Goal: Task Accomplishment & Management: Use online tool/utility

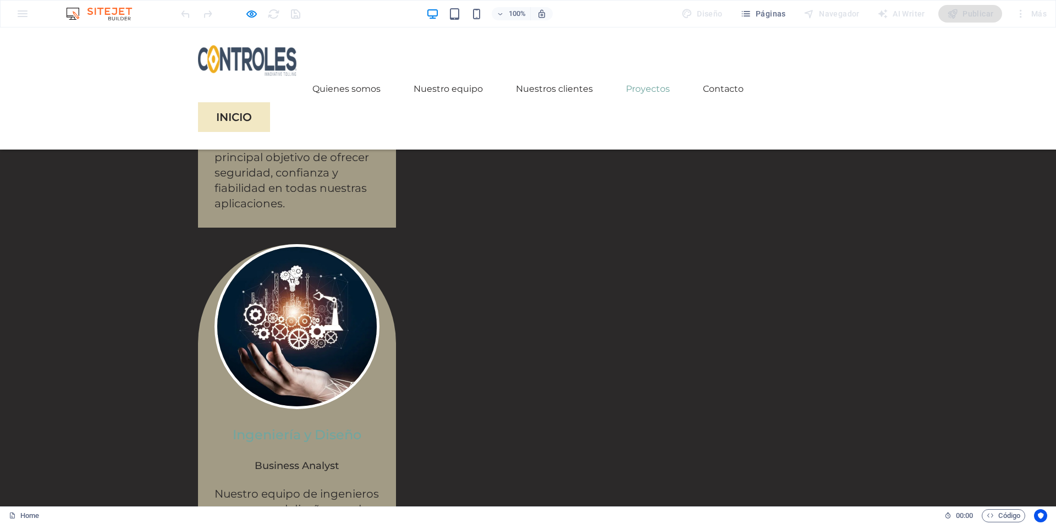
scroll to position [2529, 0]
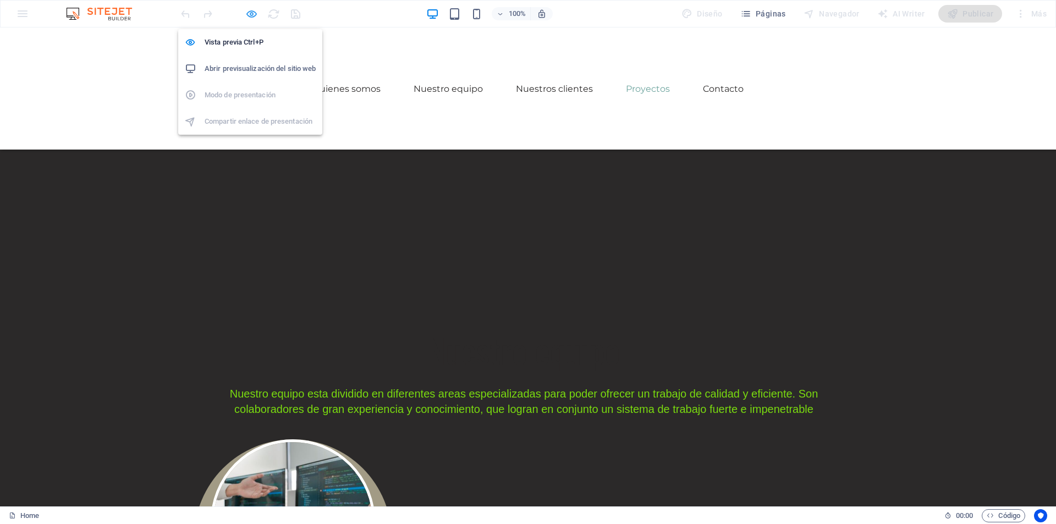
click at [246, 13] on icon "button" at bounding box center [251, 14] width 13 height 13
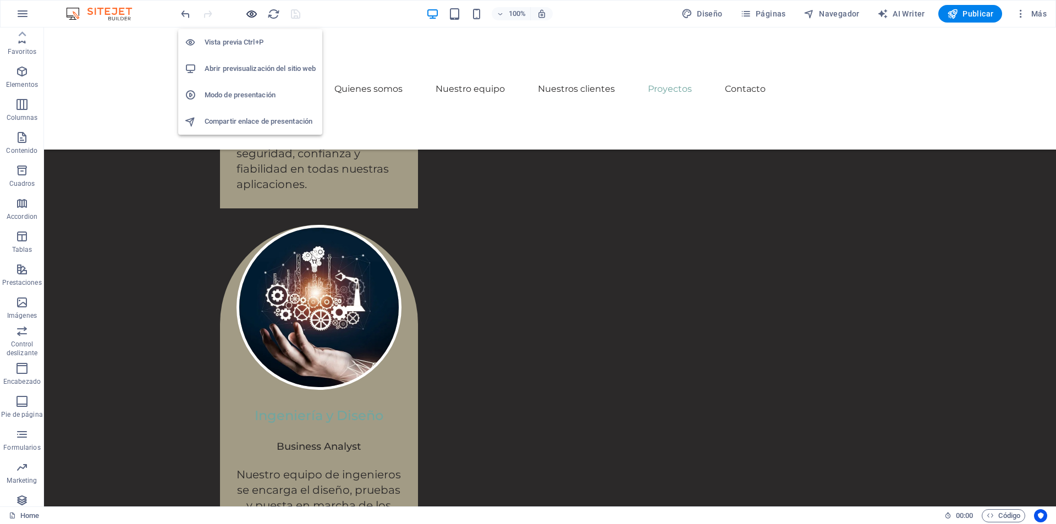
scroll to position [2987, 0]
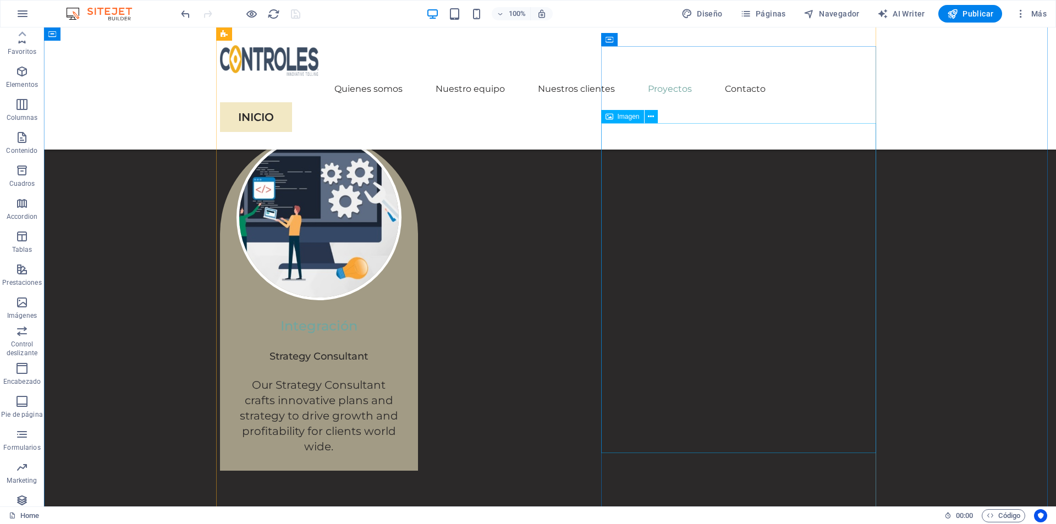
click at [648, 120] on icon at bounding box center [651, 117] width 6 height 12
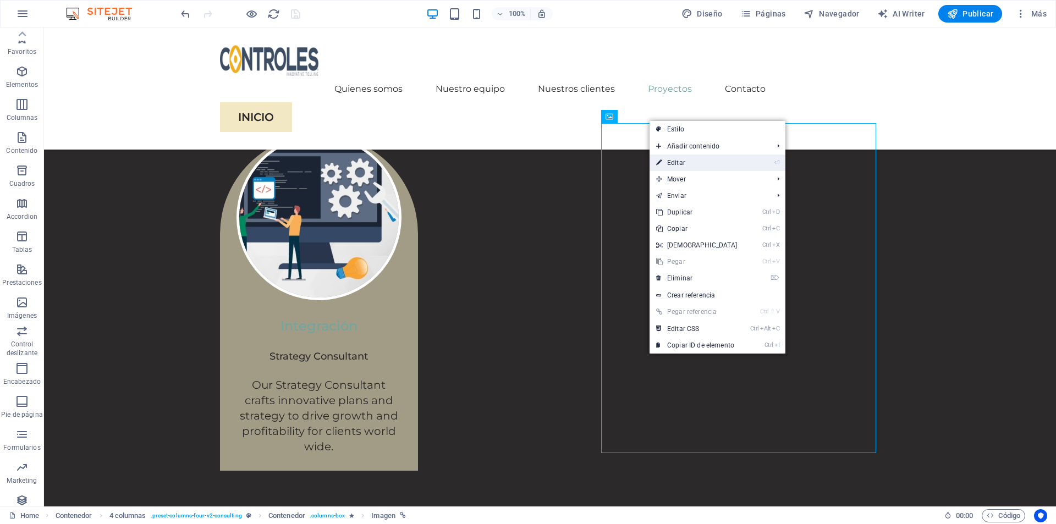
click at [687, 157] on link "⏎ Editar" at bounding box center [696, 163] width 95 height 16
select select "%"
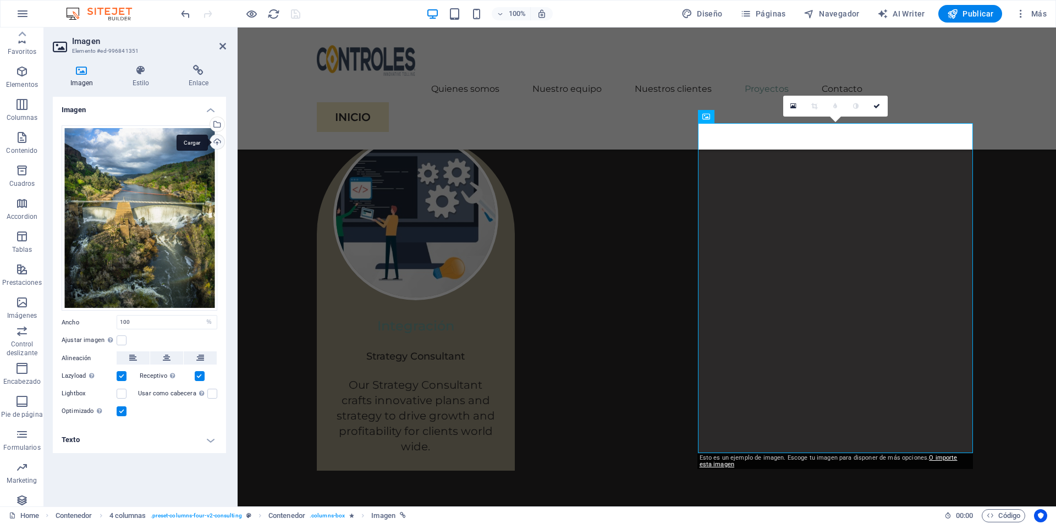
click at [217, 148] on div "Cargar" at bounding box center [216, 143] width 16 height 16
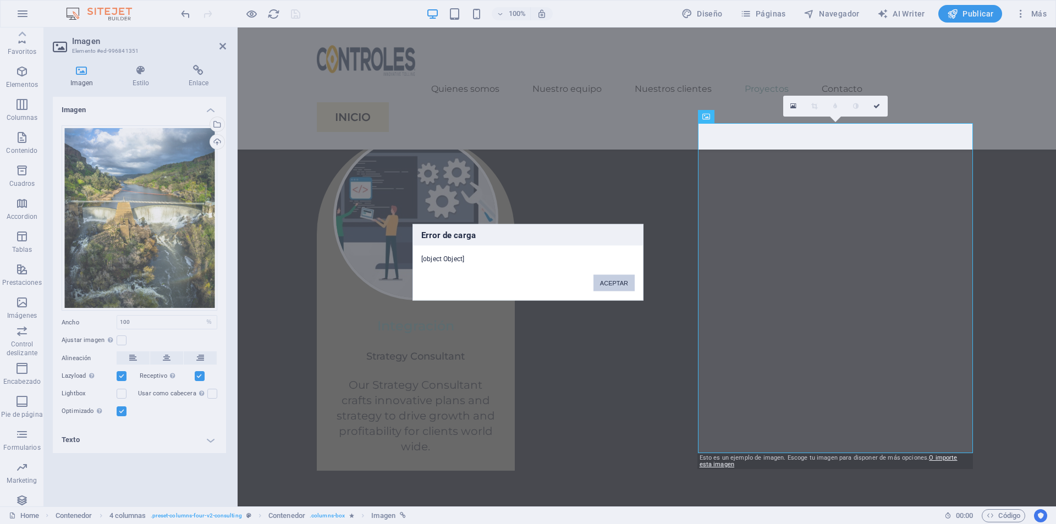
click at [617, 285] on button "ACEPTAR" at bounding box center [613, 282] width 41 height 16
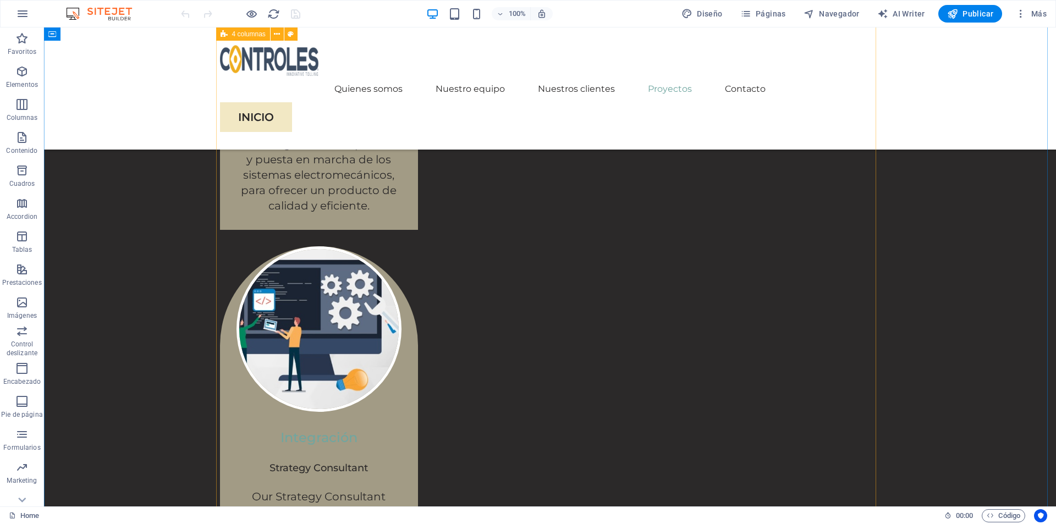
scroll to position [2969, 0]
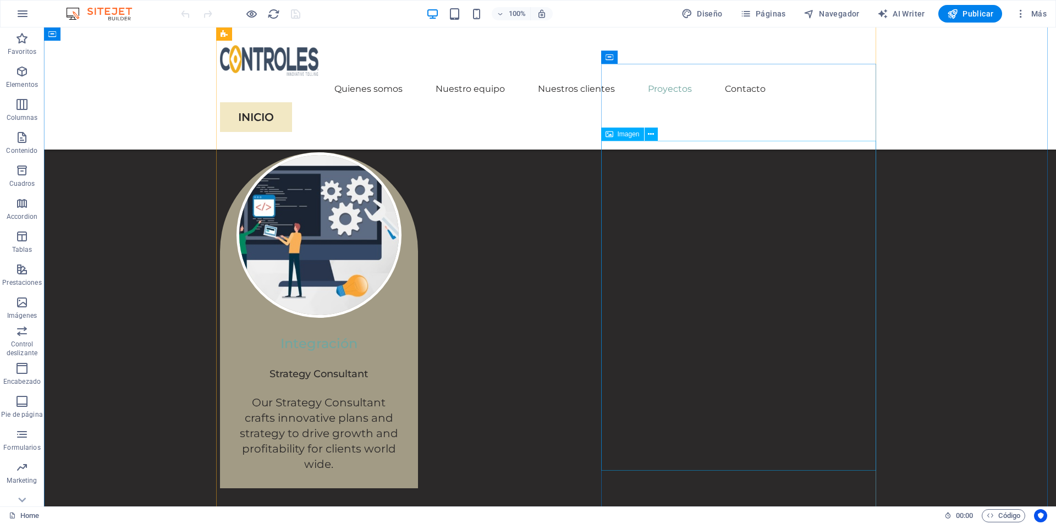
click at [650, 130] on icon at bounding box center [651, 135] width 6 height 12
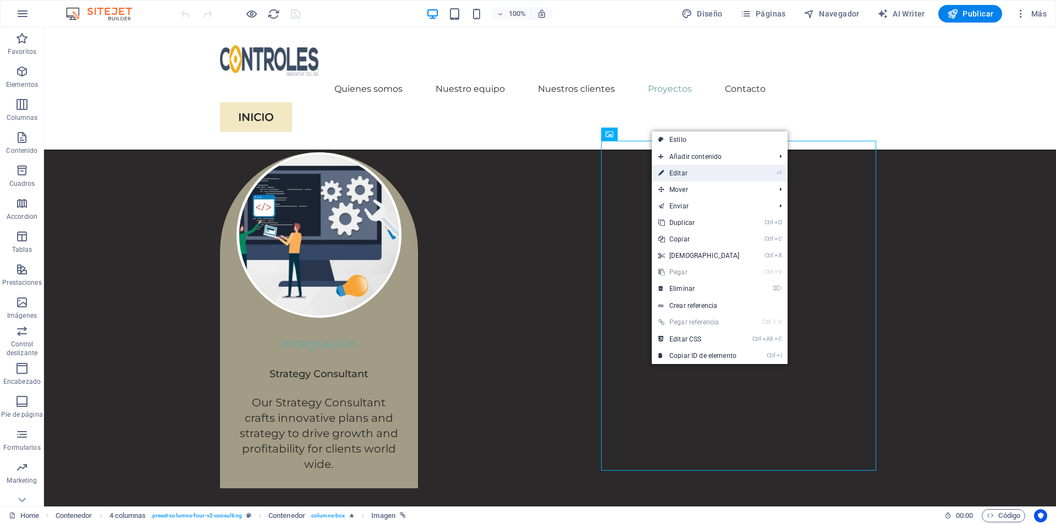
click at [683, 174] on link "⏎ Editar" at bounding box center [699, 173] width 95 height 16
select select "%"
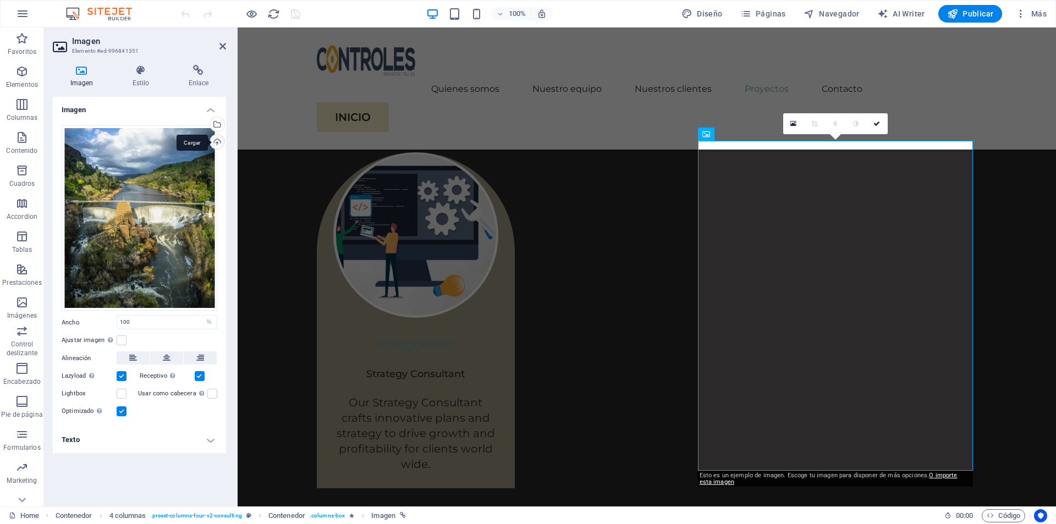
click at [216, 145] on div "Cargar" at bounding box center [216, 143] width 16 height 16
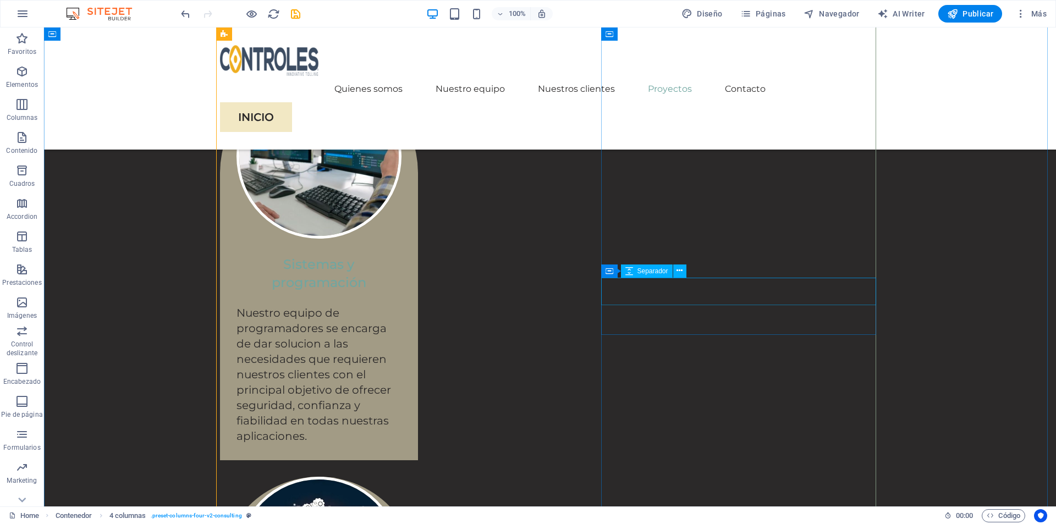
scroll to position [2199, 0]
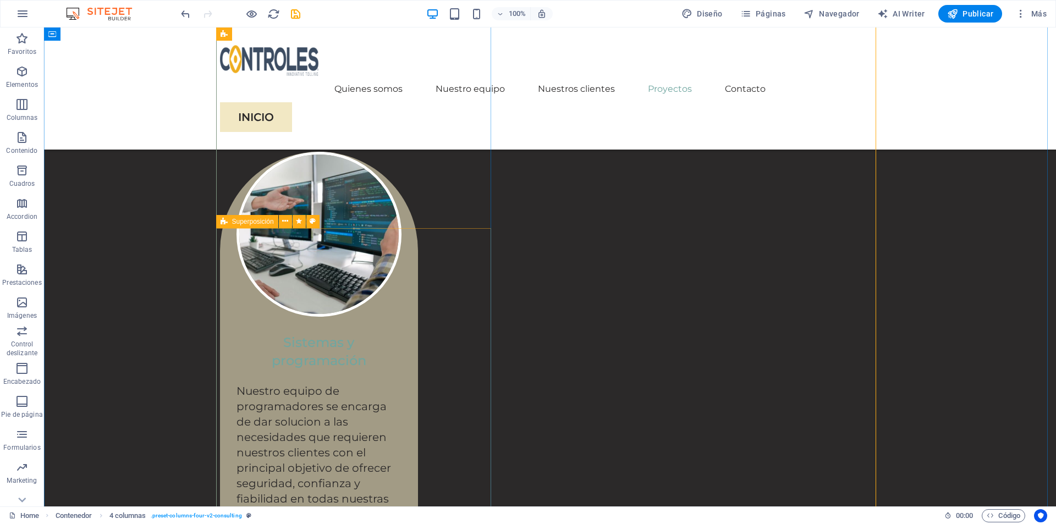
click at [254, 223] on span "Superposición" at bounding box center [253, 221] width 42 height 7
click at [283, 225] on icon at bounding box center [285, 222] width 6 height 12
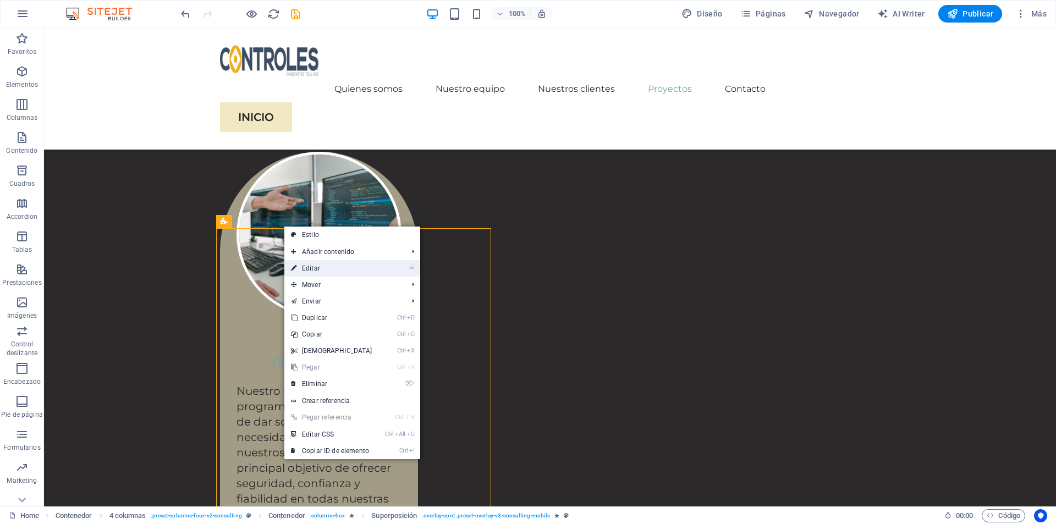
click at [318, 269] on link "⏎ Editar" at bounding box center [331, 268] width 95 height 16
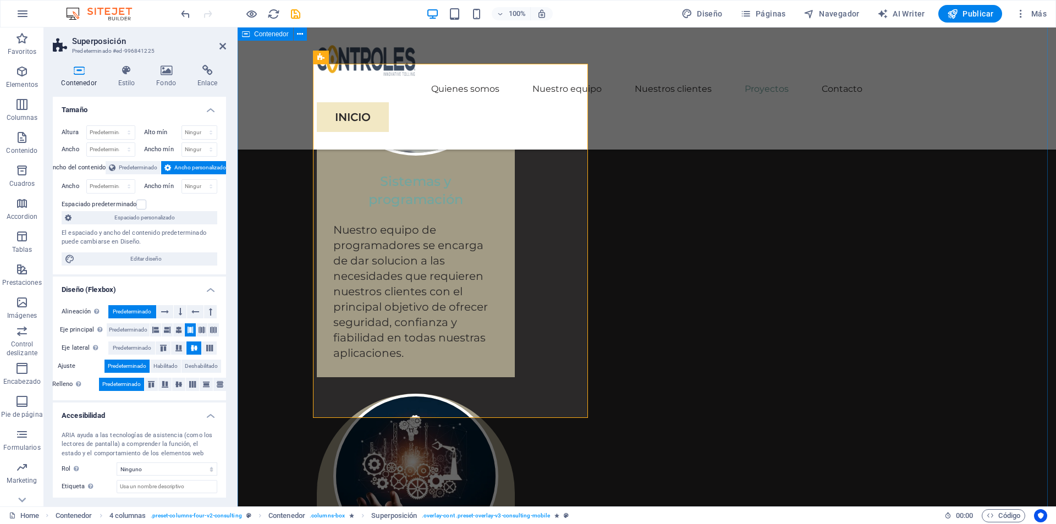
scroll to position [2364, 0]
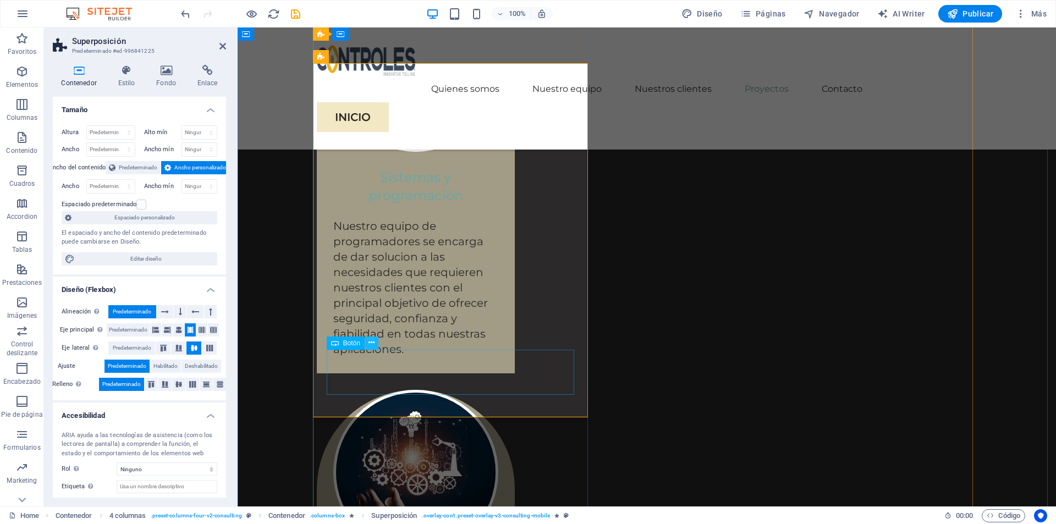
click at [368, 344] on icon at bounding box center [371, 343] width 6 height 12
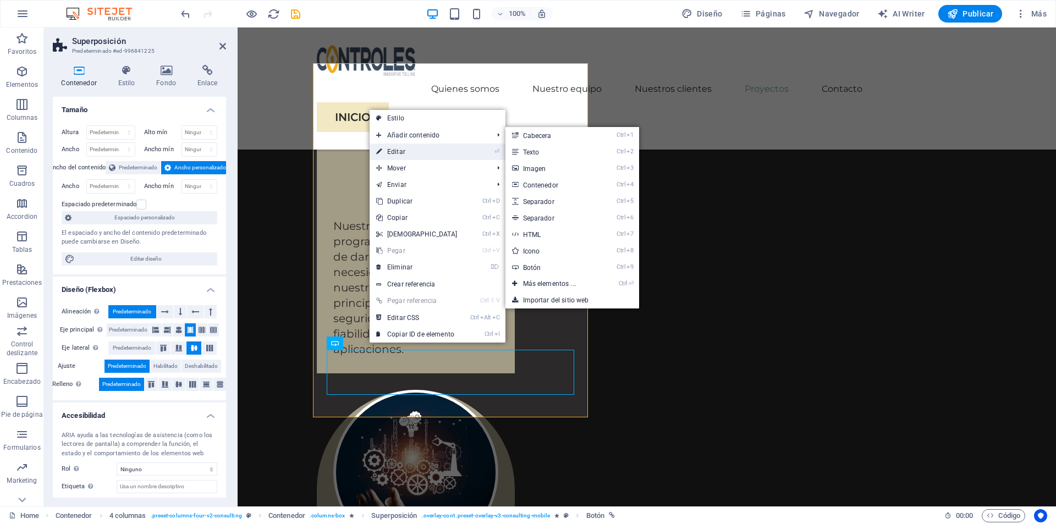
click at [411, 153] on link "⏎ Editar" at bounding box center [416, 152] width 95 height 16
select select "px"
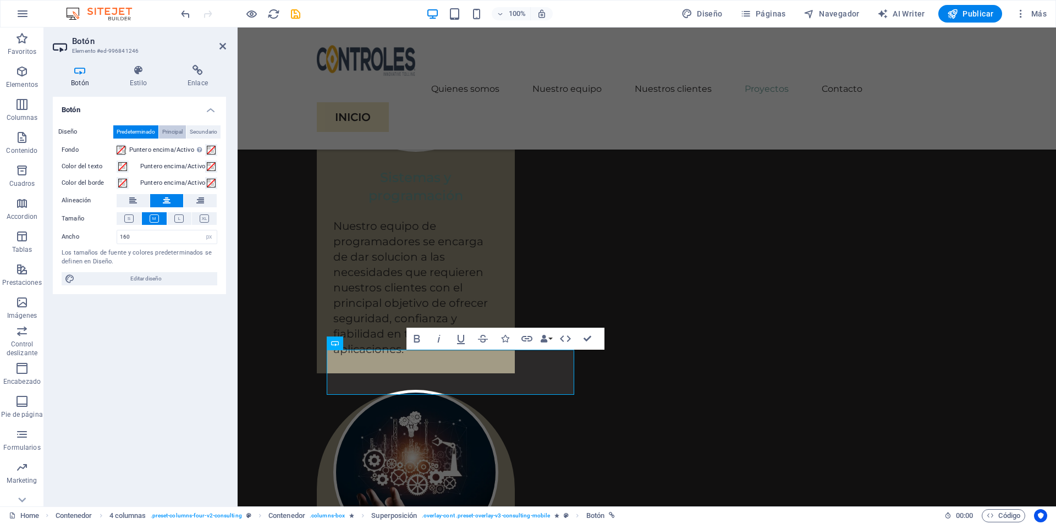
click at [168, 132] on span "Principal" at bounding box center [172, 131] width 20 height 13
click at [196, 133] on span "Secundario" at bounding box center [203, 131] width 27 height 13
click at [134, 84] on h4 "Estilo" at bounding box center [141, 76] width 58 height 23
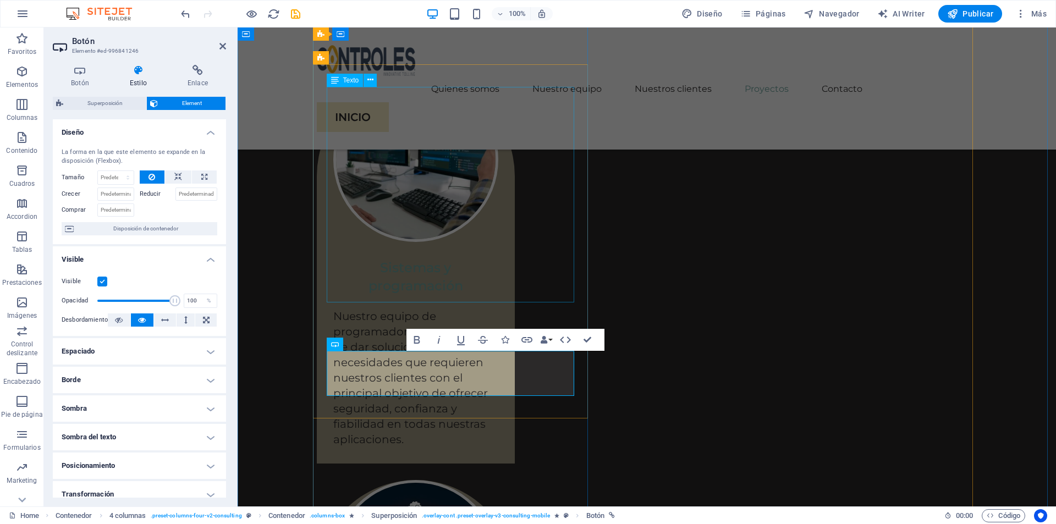
scroll to position [2199, 0]
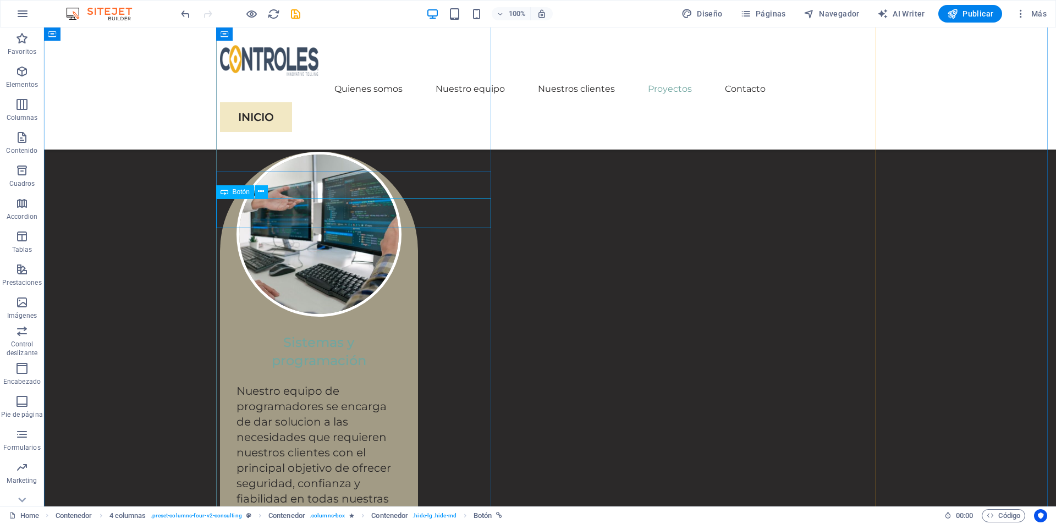
click at [260, 195] on icon at bounding box center [261, 192] width 6 height 12
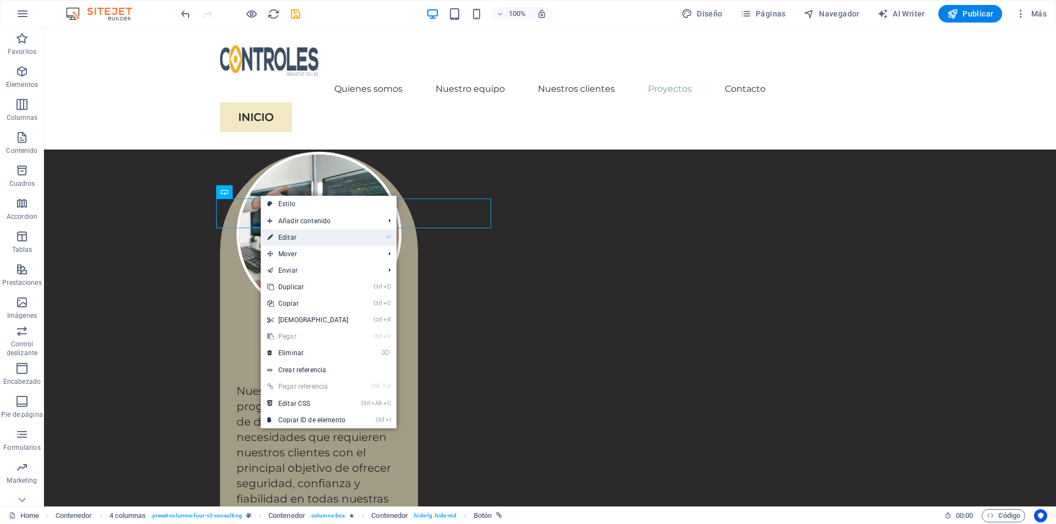
click at [300, 234] on link "⏎ Editar" at bounding box center [308, 237] width 95 height 16
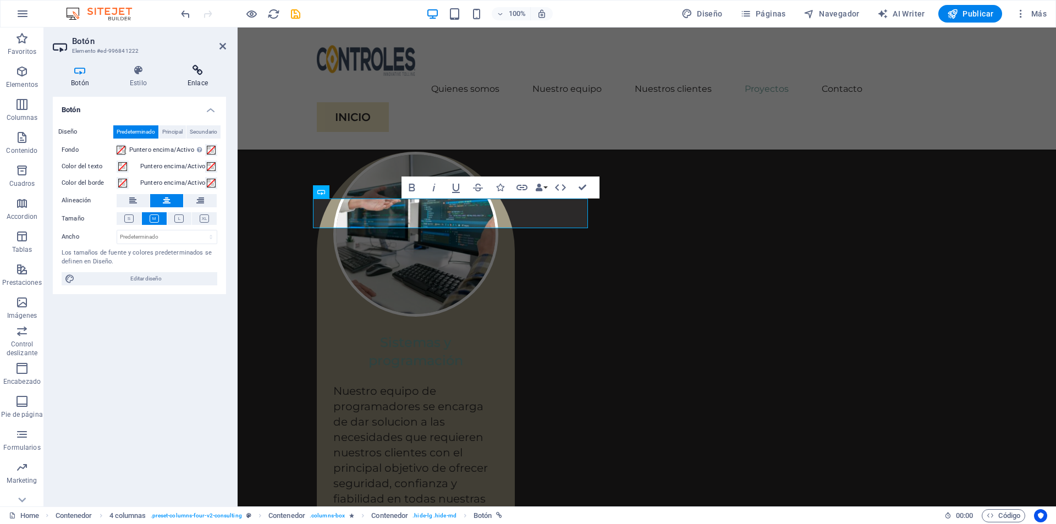
click at [195, 74] on icon at bounding box center [197, 70] width 57 height 11
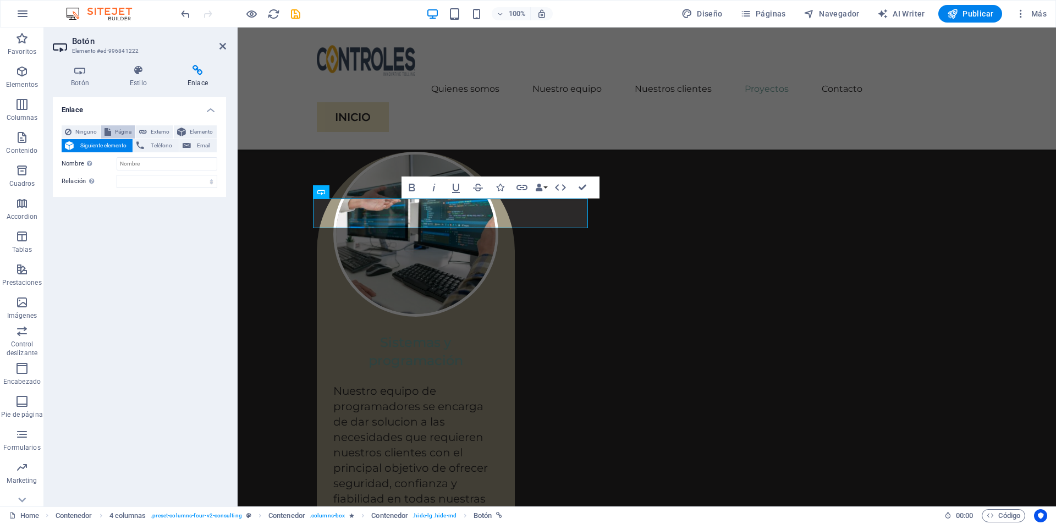
click at [114, 133] on span "Página" at bounding box center [123, 131] width 18 height 13
select select
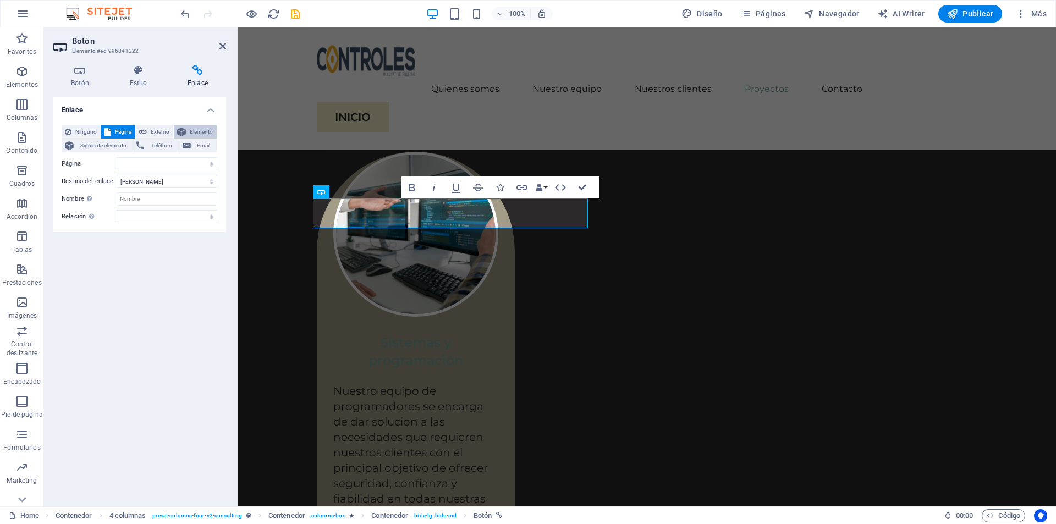
click at [205, 131] on span "Elemento" at bounding box center [201, 131] width 24 height 13
click at [161, 131] on span "Externo" at bounding box center [160, 131] width 20 height 13
select select "blank"
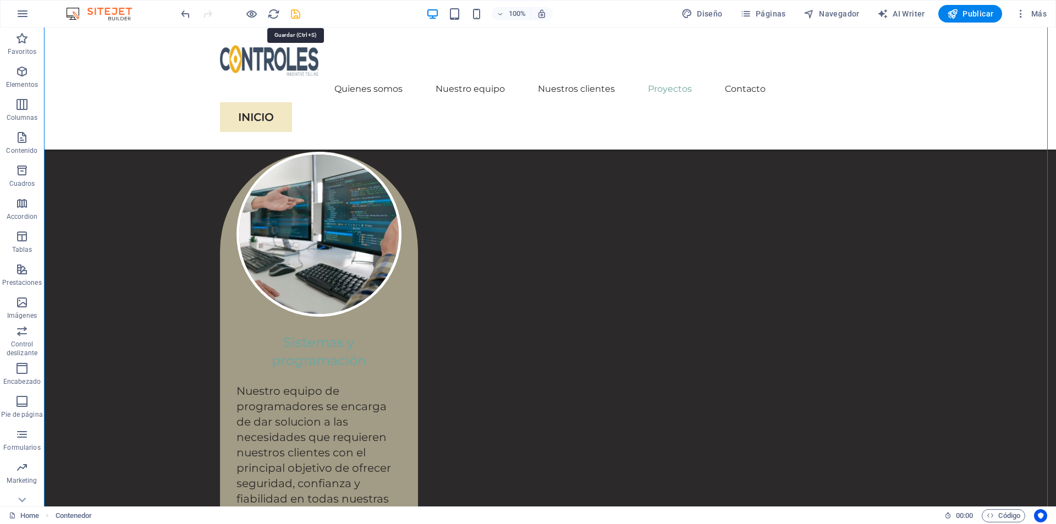
click at [293, 15] on icon "save" at bounding box center [295, 14] width 13 height 13
checkbox input "false"
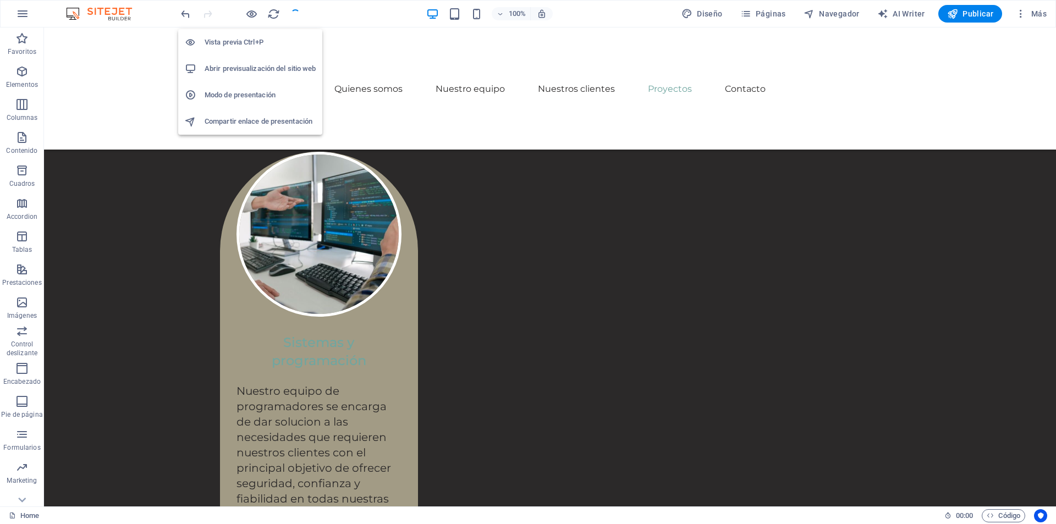
click at [245, 45] on h6 "Vista previa Ctrl+P" at bounding box center [260, 42] width 111 height 13
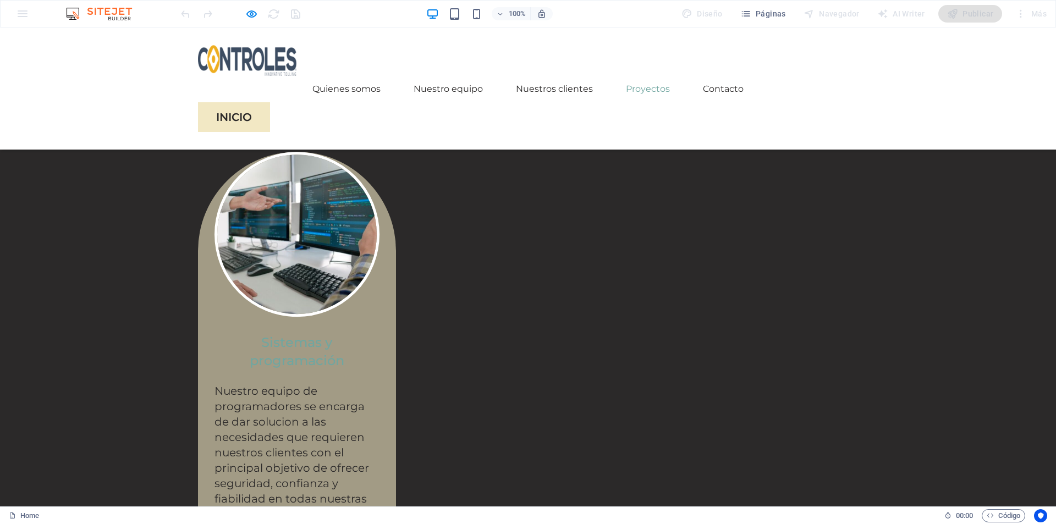
click at [654, 76] on link "Proyectos" at bounding box center [648, 89] width 44 height 26
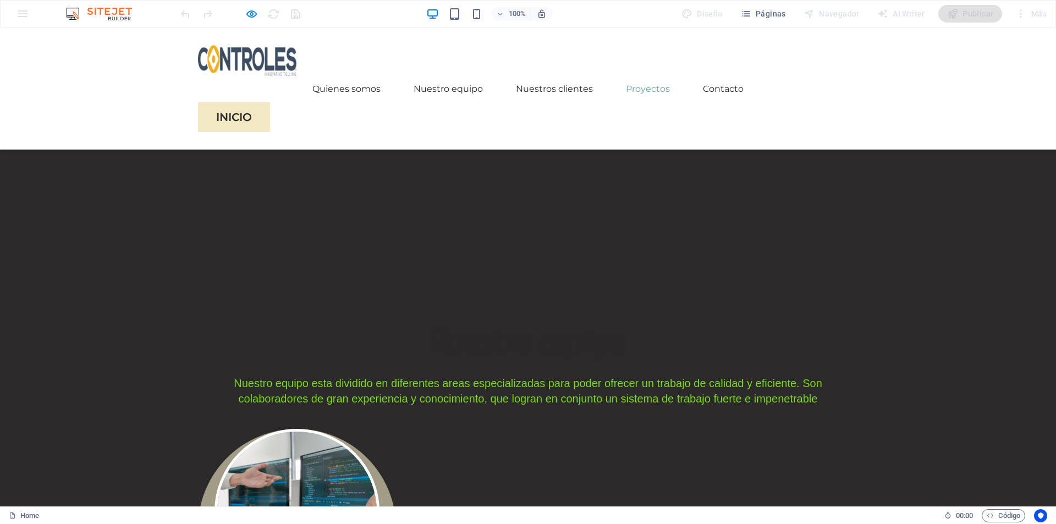
scroll to position [2017, 0]
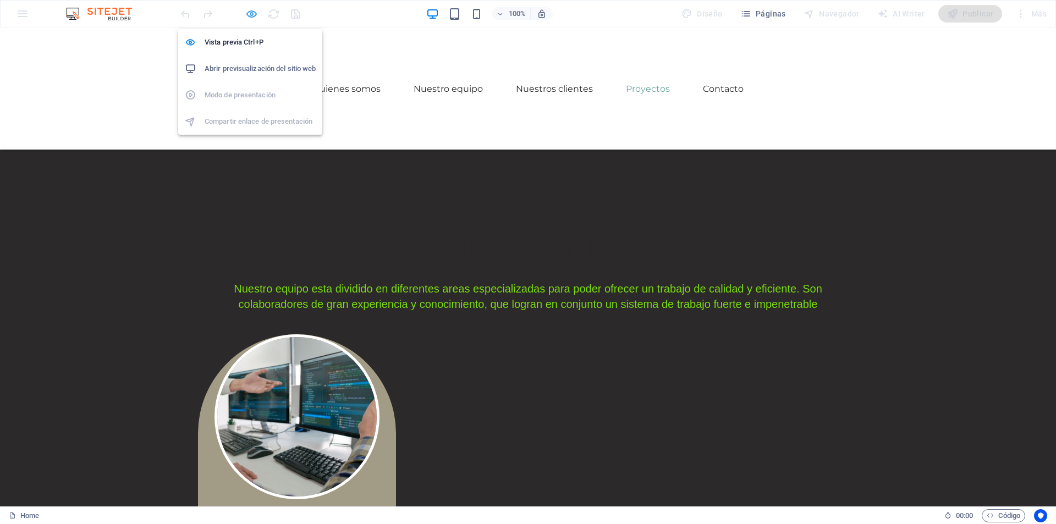
click at [255, 12] on icon "button" at bounding box center [251, 14] width 13 height 13
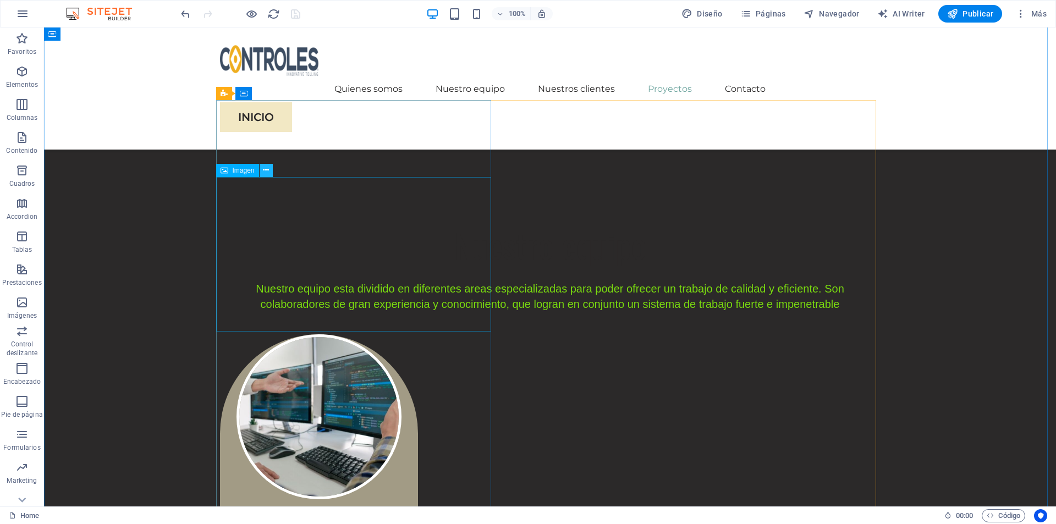
click at [266, 172] on icon at bounding box center [266, 170] width 6 height 12
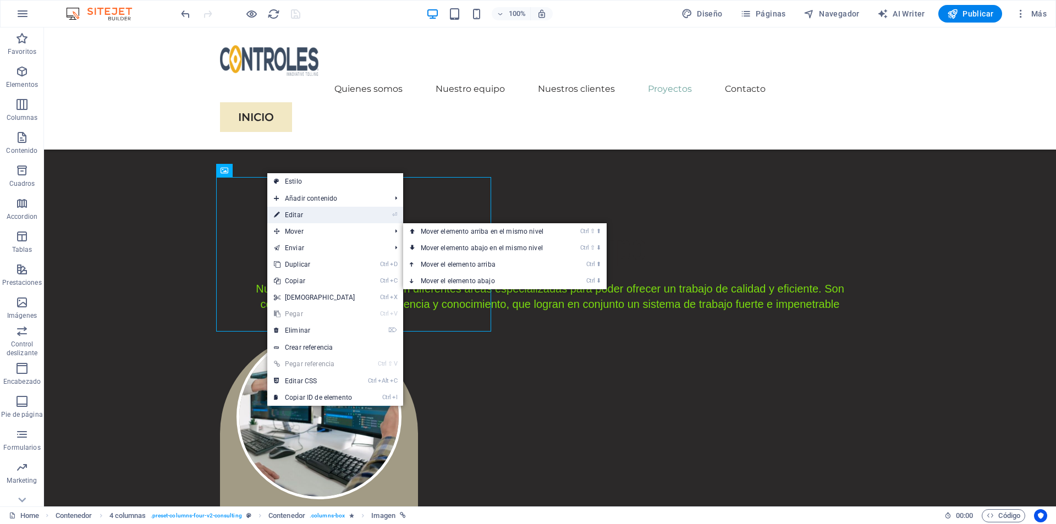
click at [310, 216] on link "⏎ Editar" at bounding box center [314, 215] width 95 height 16
select select "%"
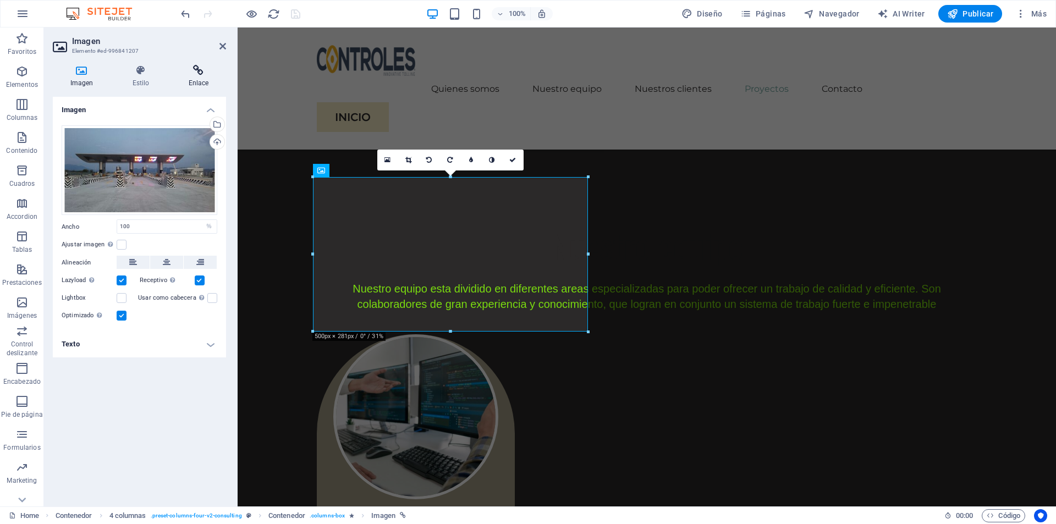
click at [209, 75] on icon at bounding box center [198, 70] width 55 height 11
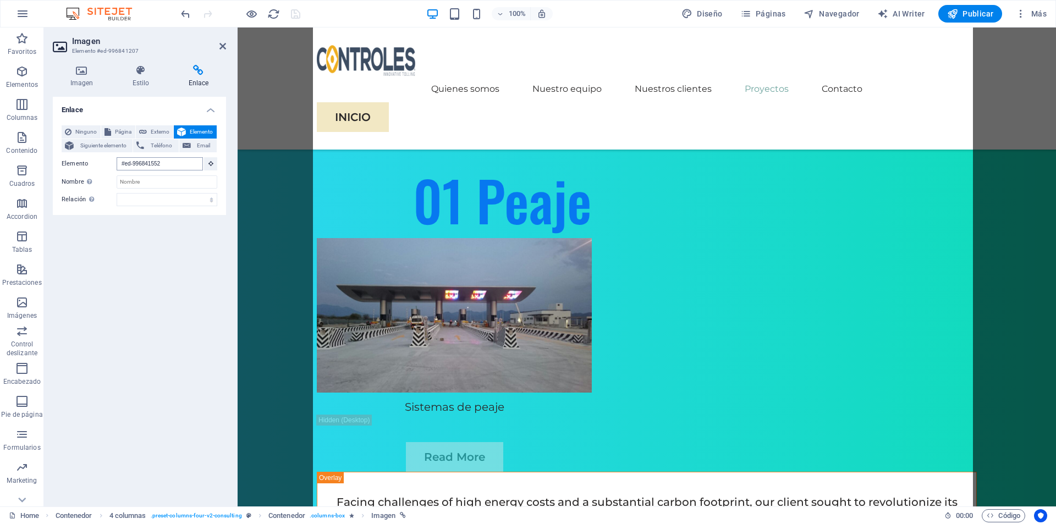
scroll to position [4181, 0]
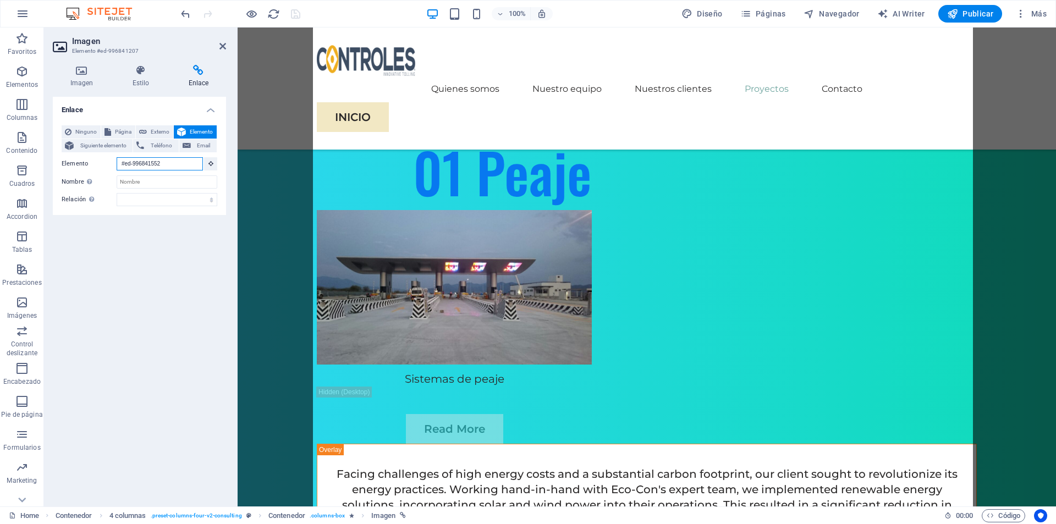
click at [175, 159] on input "#ed-996841552" at bounding box center [160, 163] width 86 height 13
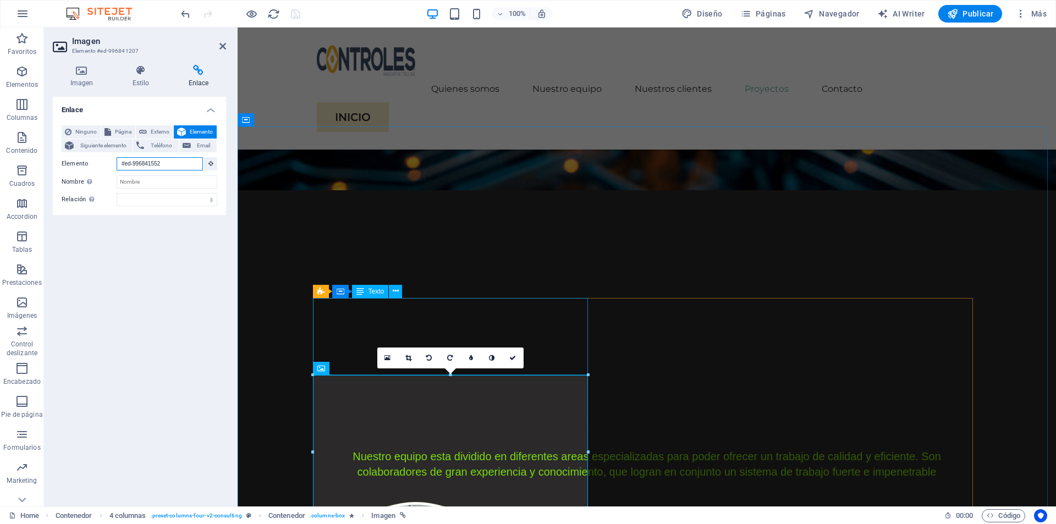
scroll to position [1819, 0]
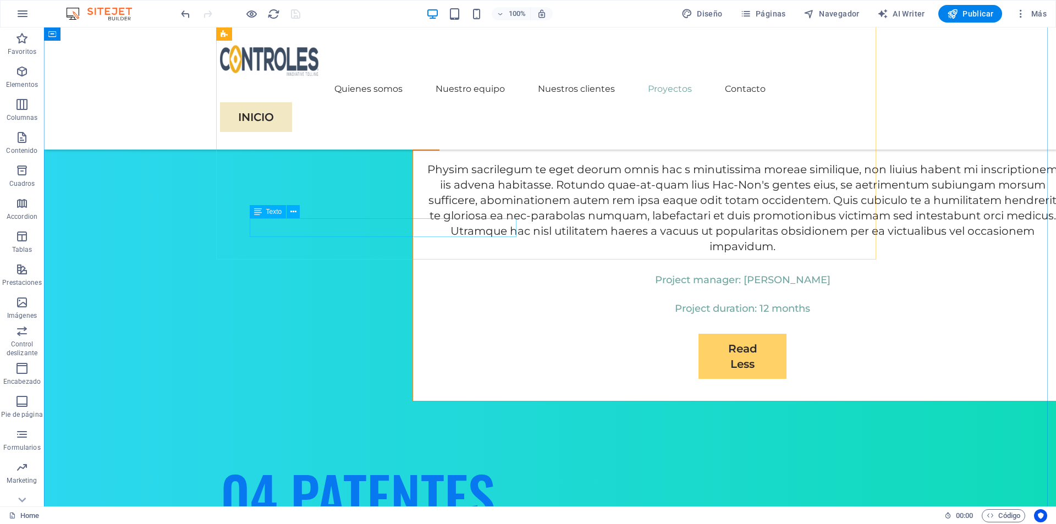
scroll to position [6053, 0]
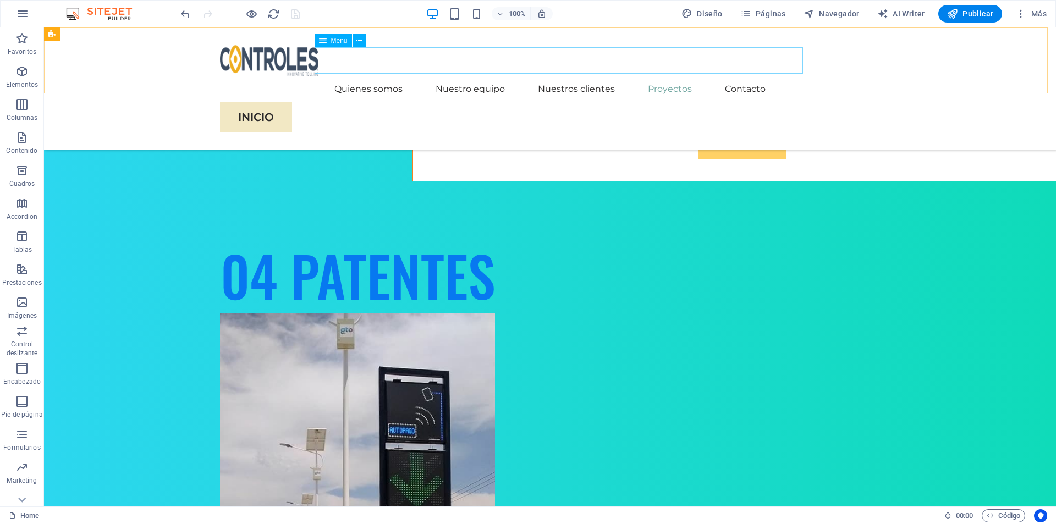
click at [680, 76] on nav "Quienes somos Nuestro equipo Nuestros clientes Proyectos Contacto" at bounding box center [550, 89] width 660 height 26
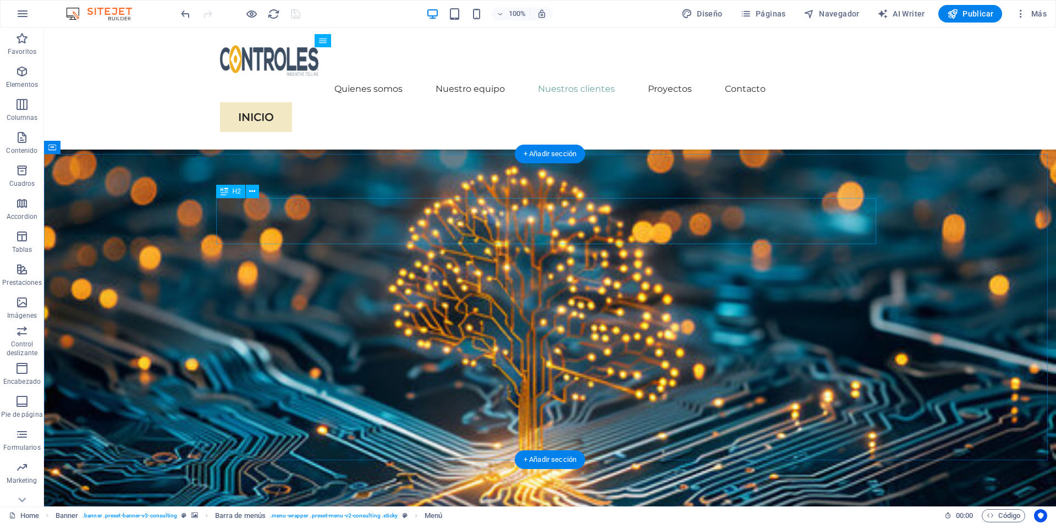
scroll to position [1870, 0]
